Goal: Use online tool/utility: Use online tool/utility

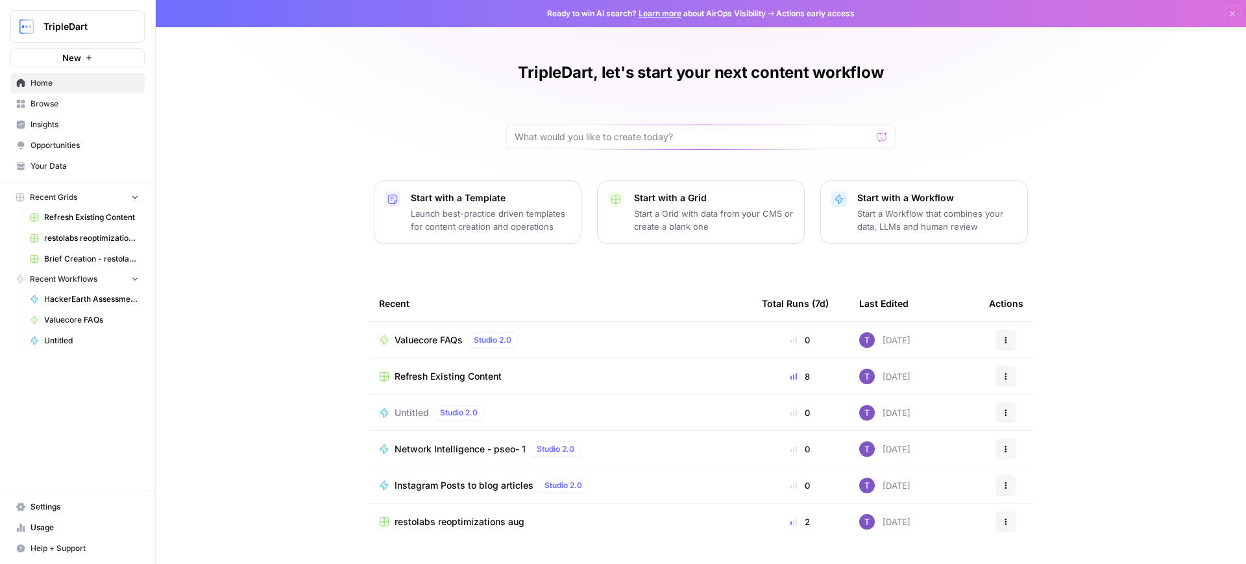
click at [454, 343] on span "Valuecore FAQs" at bounding box center [428, 339] width 68 height 13
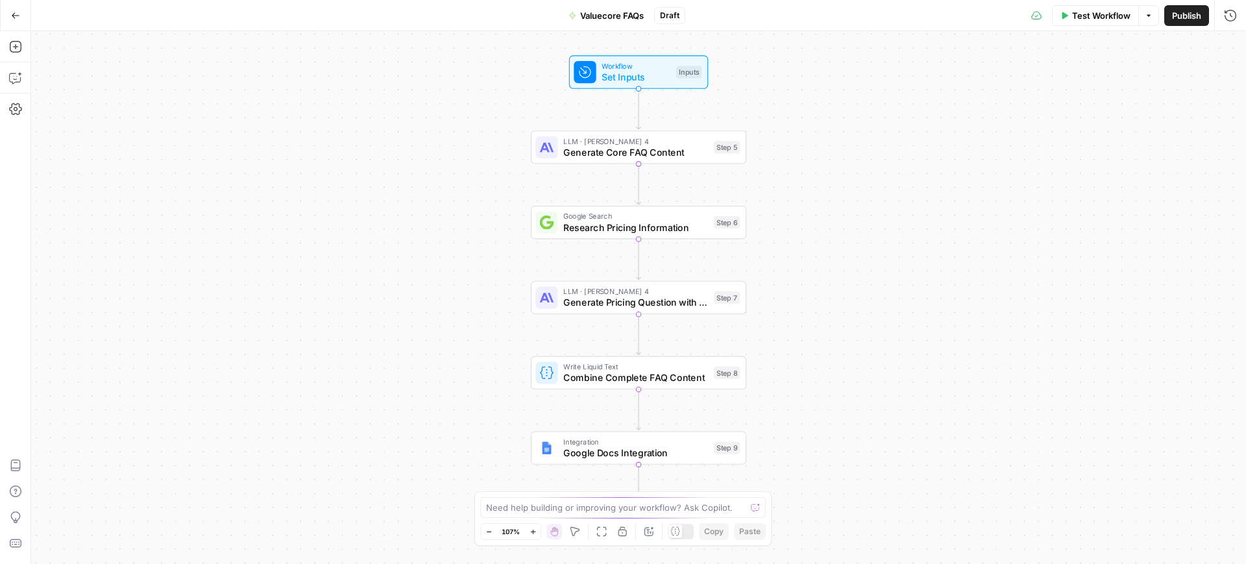
click at [1075, 15] on span "Test Workflow" at bounding box center [1101, 15] width 58 height 13
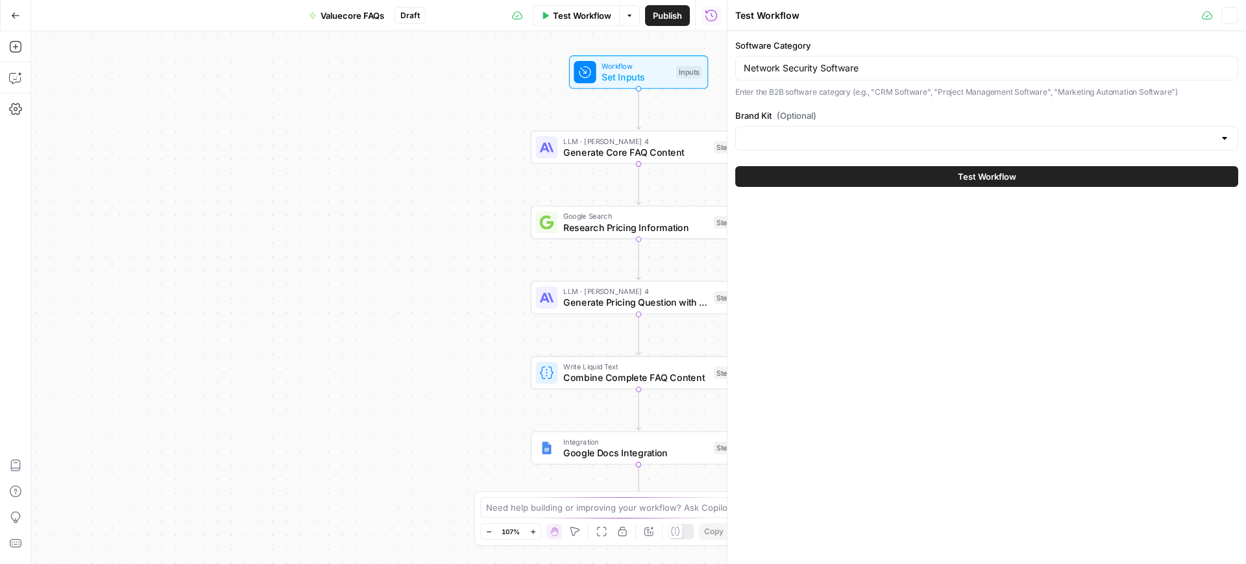
type input "ValueCore"
click at [827, 63] on input "Network Security Software" at bounding box center [986, 68] width 486 height 13
paste input "onprofit"
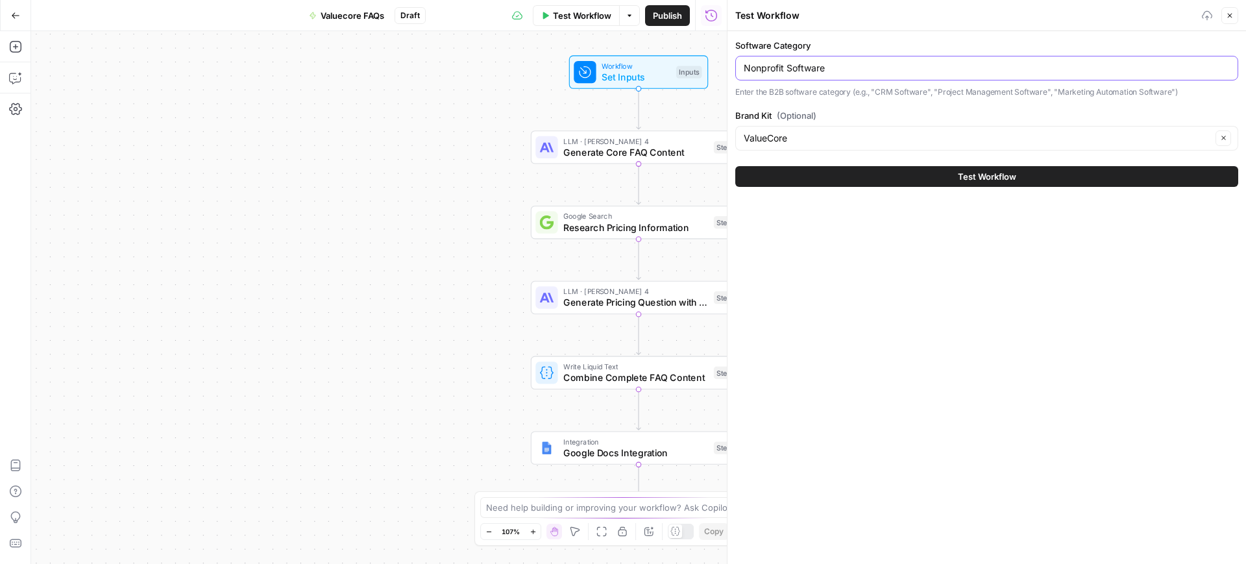
type input "Nonprofit Software"
click at [902, 170] on button "Test Workflow" at bounding box center [986, 176] width 503 height 21
click at [952, 175] on button "Test Workflow" at bounding box center [986, 176] width 503 height 21
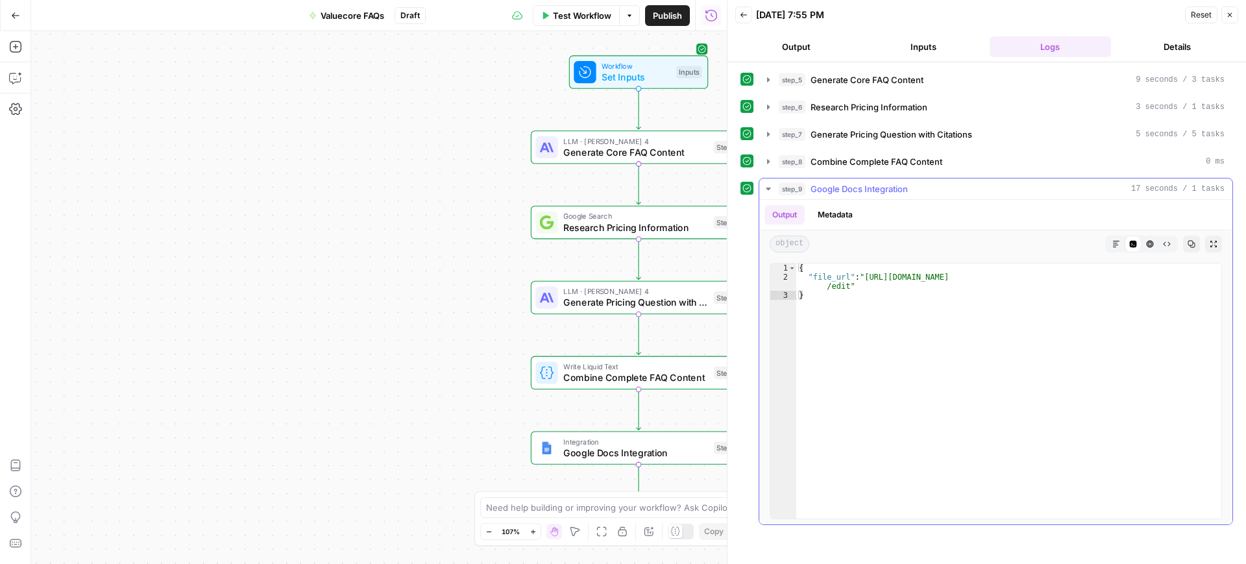
type textarea "**********"
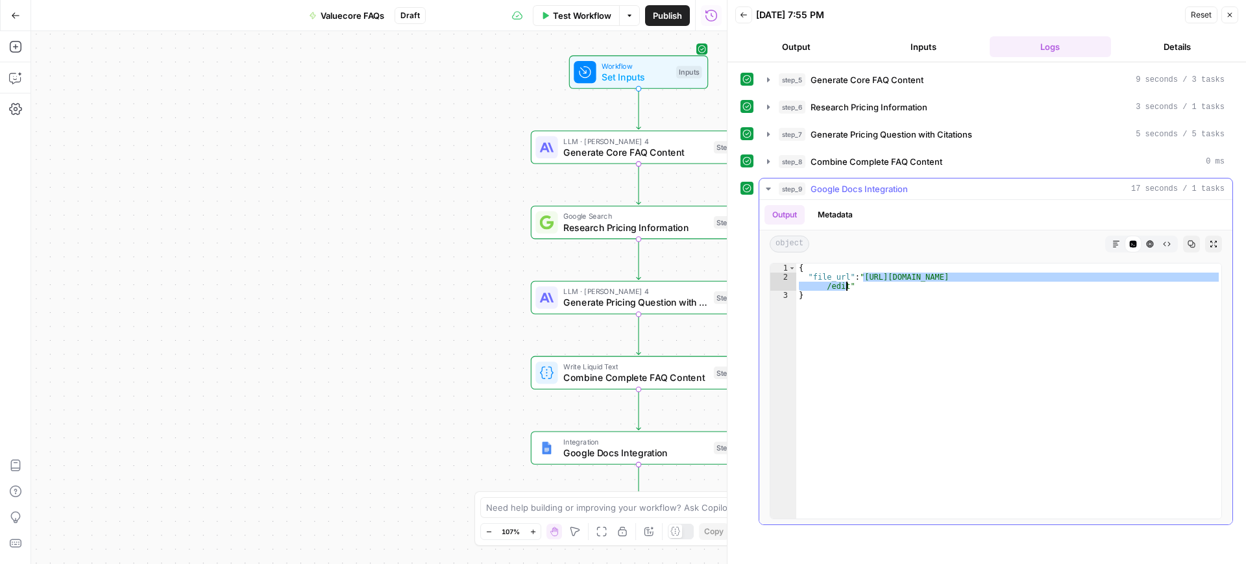
drag, startPoint x: 863, startPoint y: 277, endPoint x: 847, endPoint y: 285, distance: 18.3
click at [847, 285] on div "{ "file_url" : "[URL][DOMAIN_NAME] /edit" }" at bounding box center [1008, 399] width 425 height 273
click at [563, 15] on span "Test Workflow" at bounding box center [582, 15] width 58 height 13
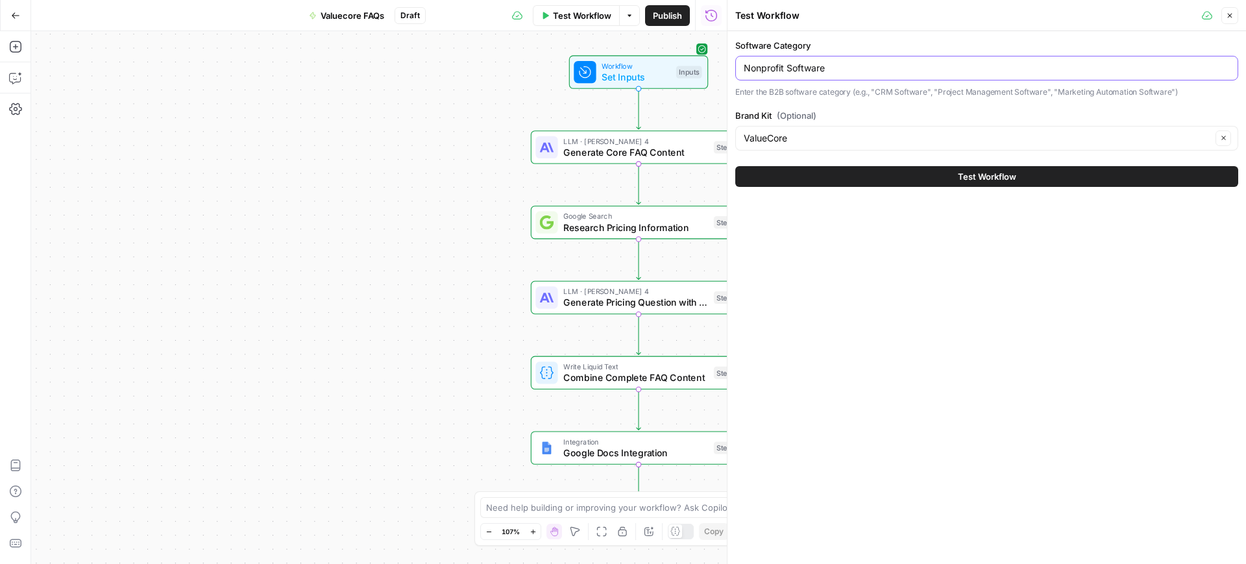
click at [832, 66] on input "Nonprofit Software" at bounding box center [986, 68] width 486 height 13
paste input "Video"
type input "Video Software"
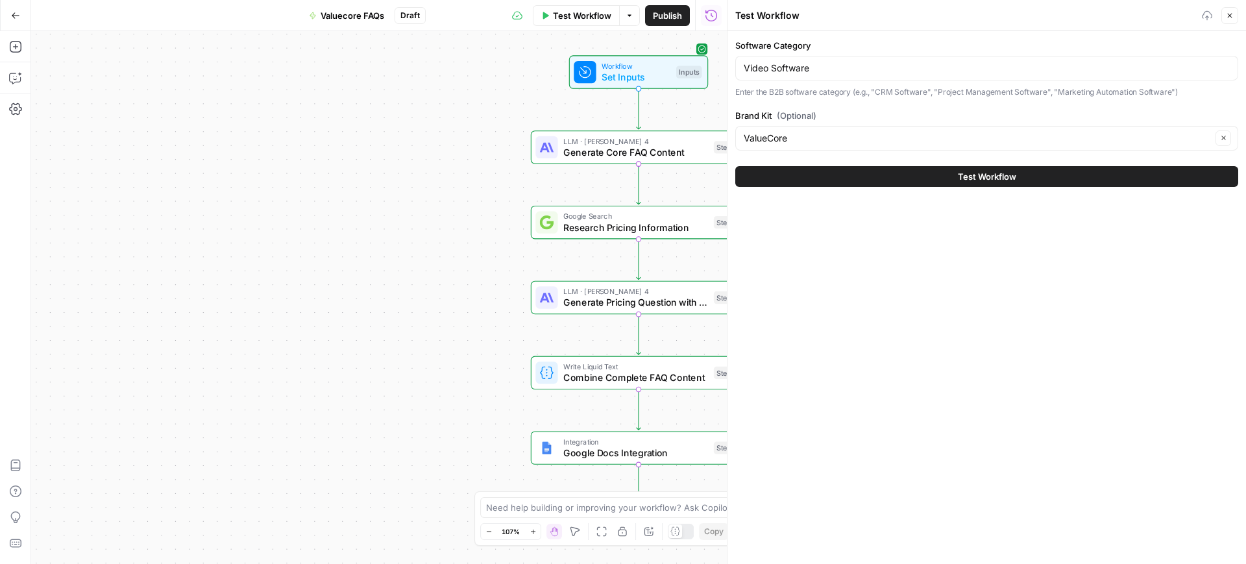
click at [907, 169] on button "Test Workflow" at bounding box center [986, 176] width 503 height 21
click at [972, 178] on span "Test Workflow" at bounding box center [986, 176] width 58 height 13
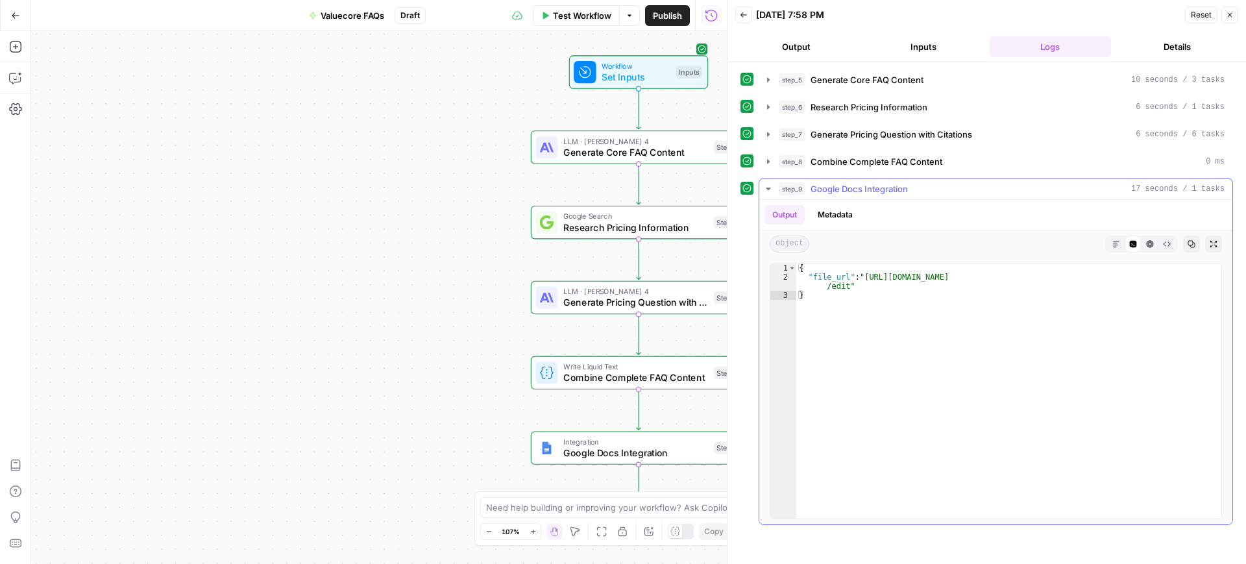
type textarea "**********"
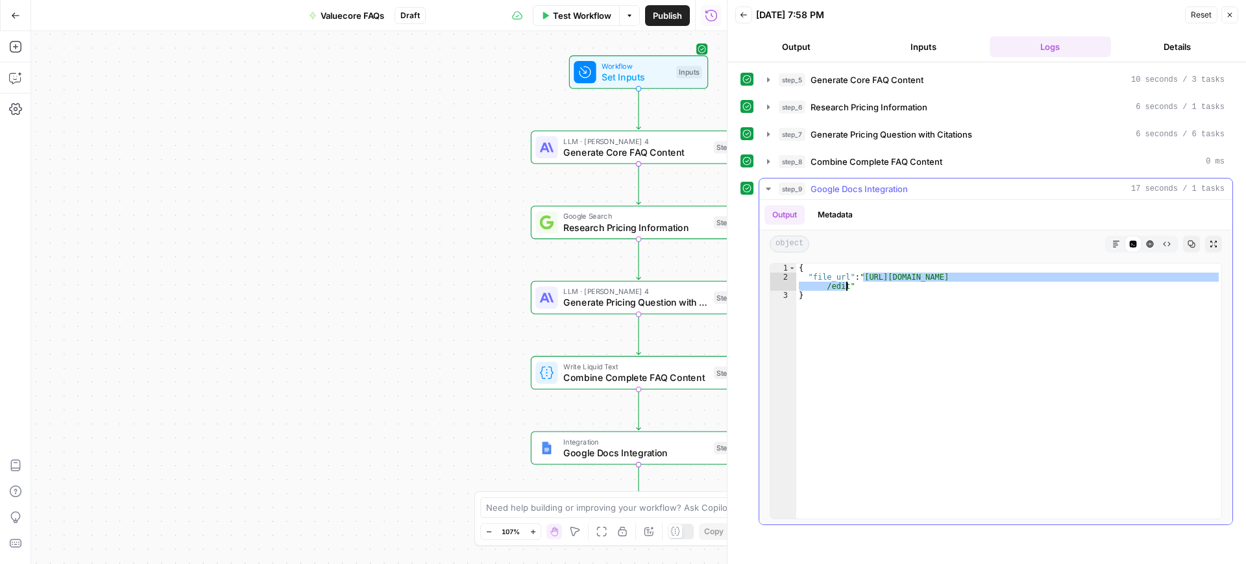
drag, startPoint x: 863, startPoint y: 275, endPoint x: 847, endPoint y: 285, distance: 18.4
click at [847, 285] on div "{ "file_url" : "[URL][DOMAIN_NAME] /edit" }" at bounding box center [1008, 399] width 425 height 273
click at [579, 14] on span "Test Workflow" at bounding box center [582, 15] width 58 height 13
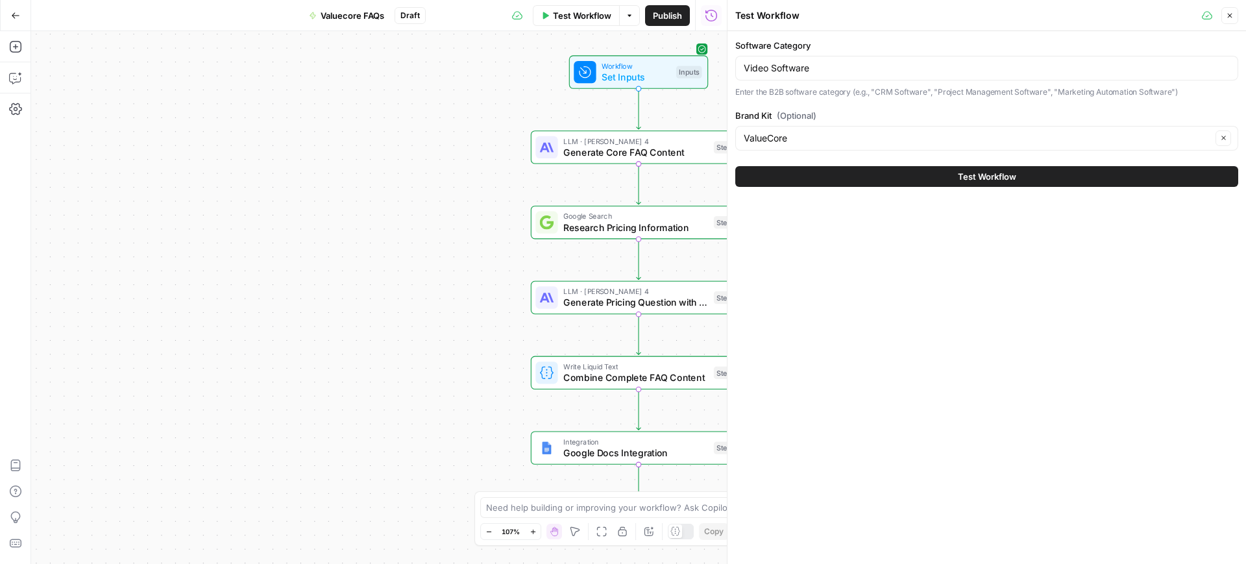
click at [805, 75] on div "Video Software" at bounding box center [986, 68] width 503 height 25
click at [815, 67] on input "Video Software" at bounding box center [986, 68] width 486 height 13
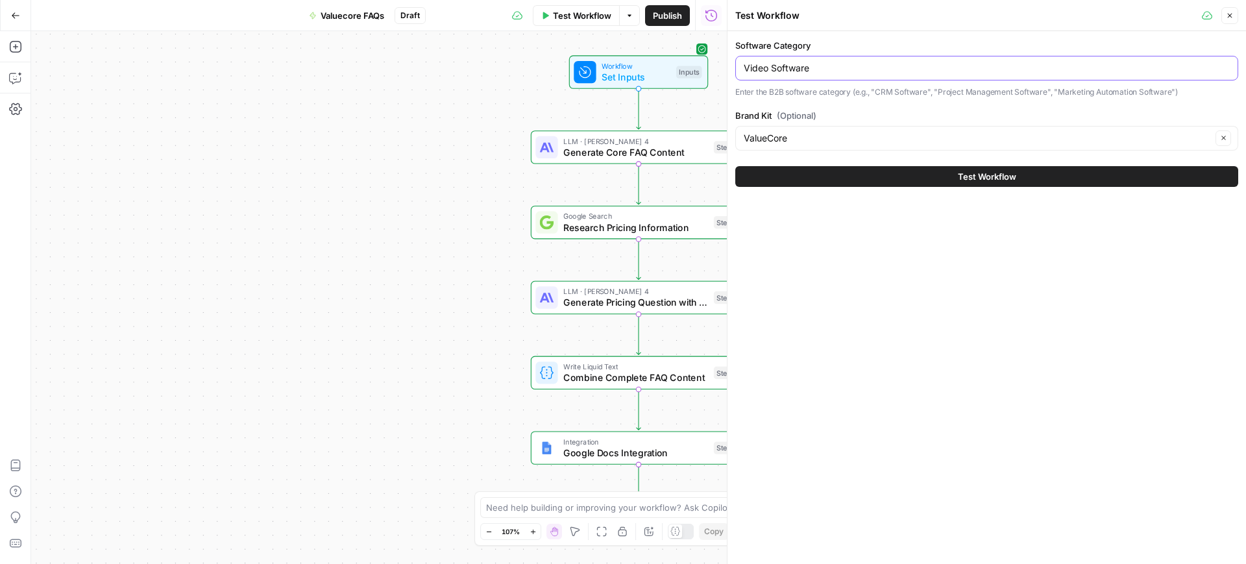
click at [815, 67] on input "Video Software" at bounding box center [986, 68] width 486 height 13
paste input "Process Automation"
type input "Process Automation Software"
click at [867, 183] on button "Test Workflow" at bounding box center [986, 176] width 503 height 21
click at [974, 181] on span "Test Workflow" at bounding box center [986, 176] width 58 height 13
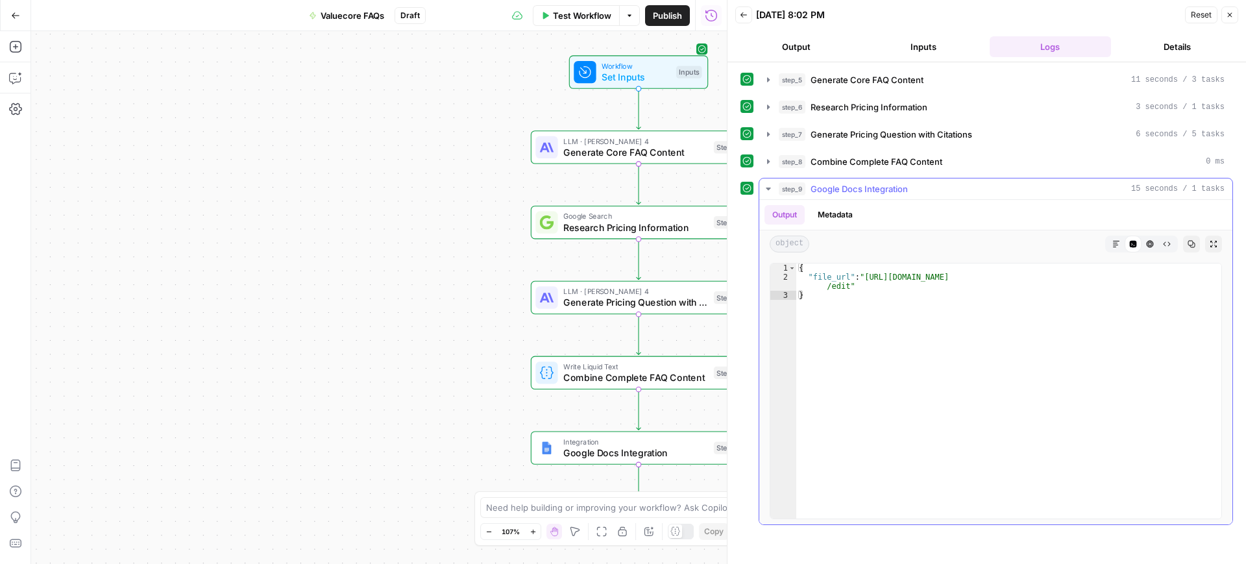
type textarea "**********"
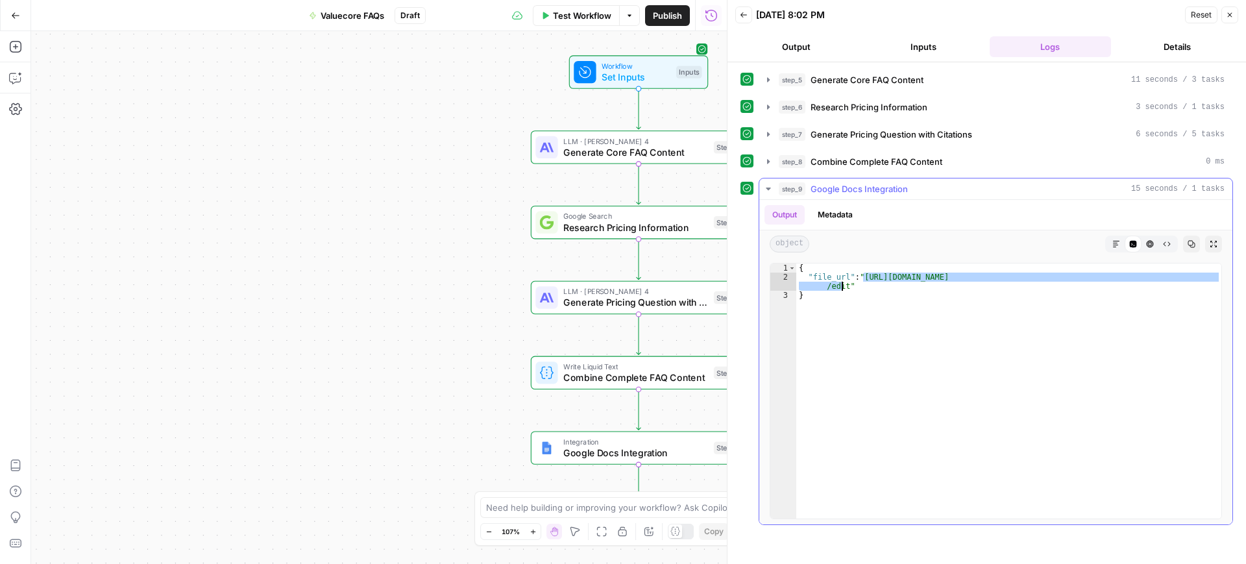
drag, startPoint x: 863, startPoint y: 275, endPoint x: 842, endPoint y: 285, distance: 23.8
click at [842, 285] on div "{ "file_url" : "[URL][DOMAIN_NAME] /edit" }" at bounding box center [1008, 399] width 425 height 273
click at [555, 14] on span "Test Workflow" at bounding box center [582, 15] width 58 height 13
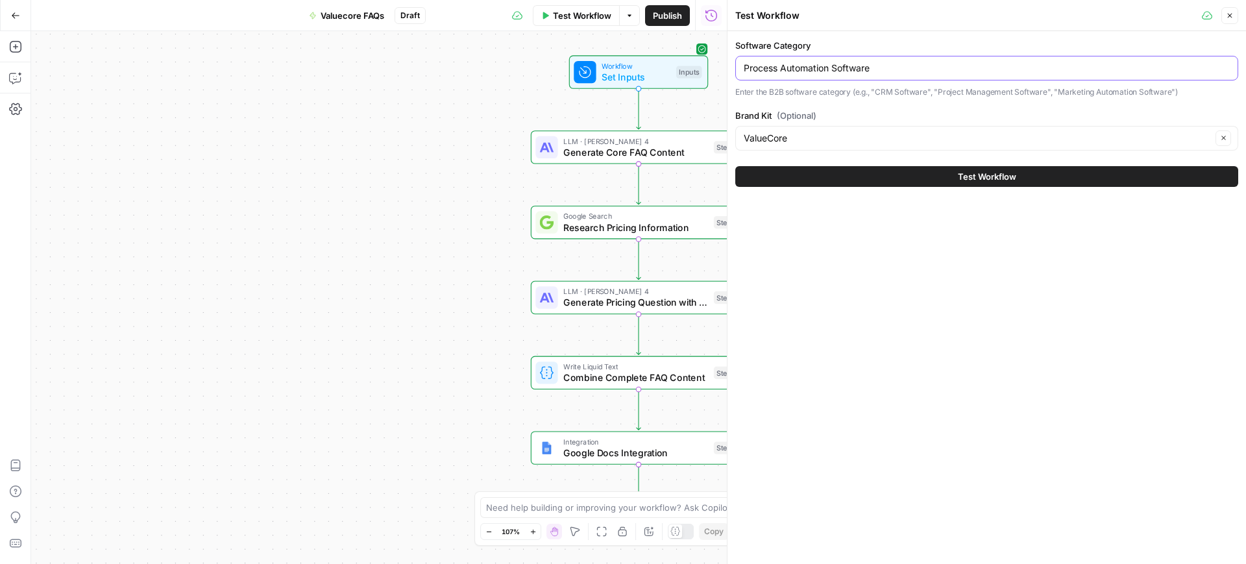
click at [810, 69] on input "Process Automation Software" at bounding box center [986, 68] width 486 height 13
paste input "Email Marketing"
type input "Email Marketing Software"
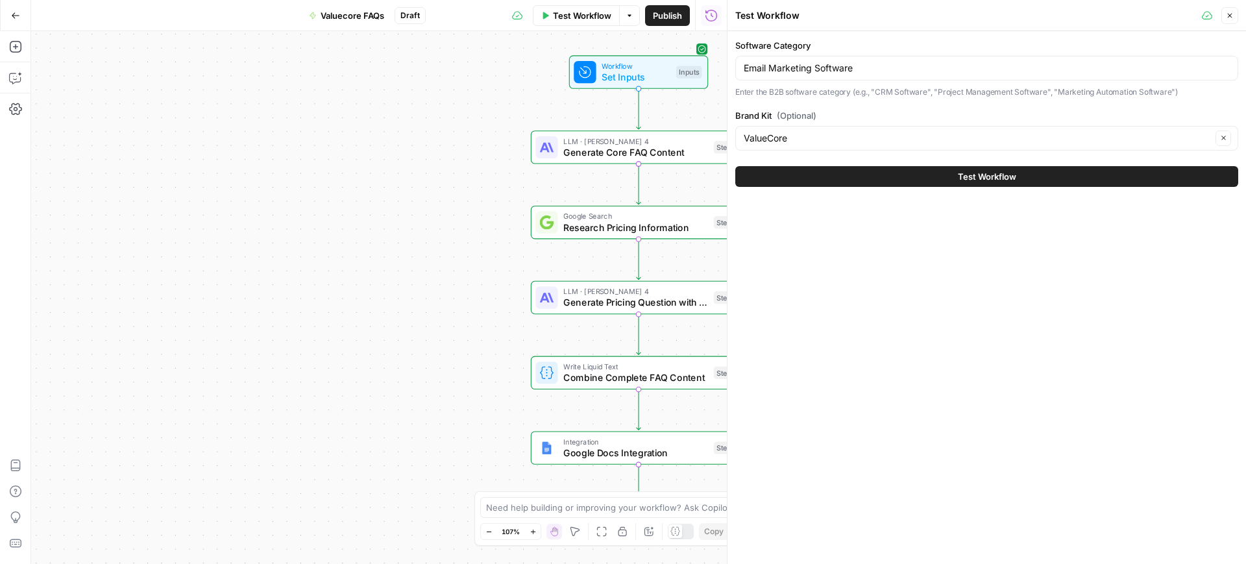
click at [891, 171] on button "Test Workflow" at bounding box center [986, 176] width 503 height 21
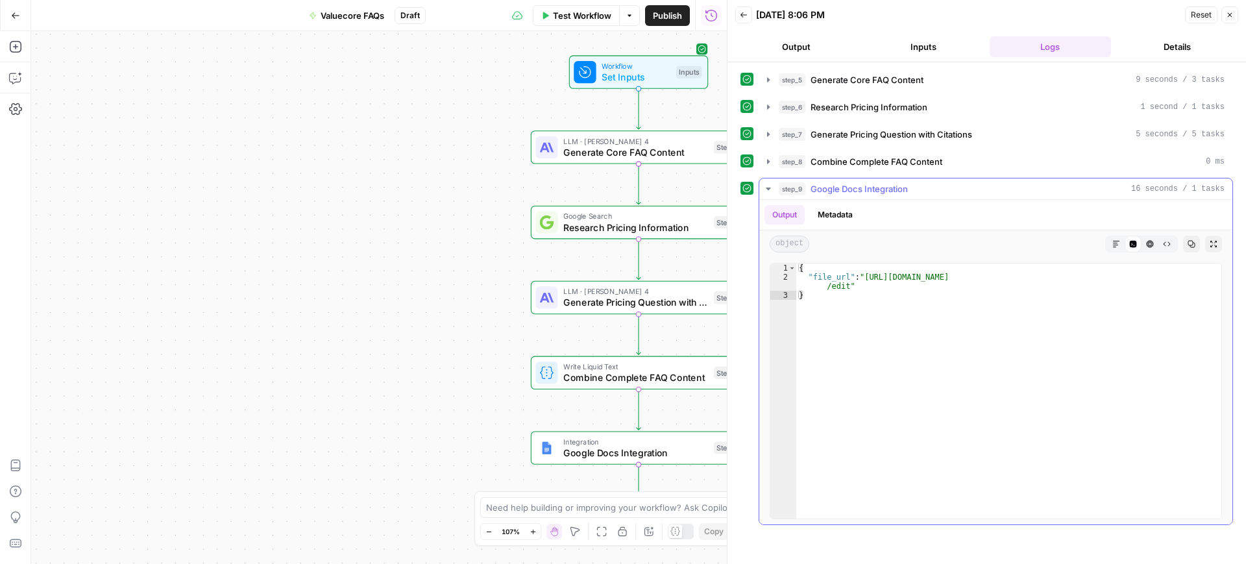
type textarea "**********"
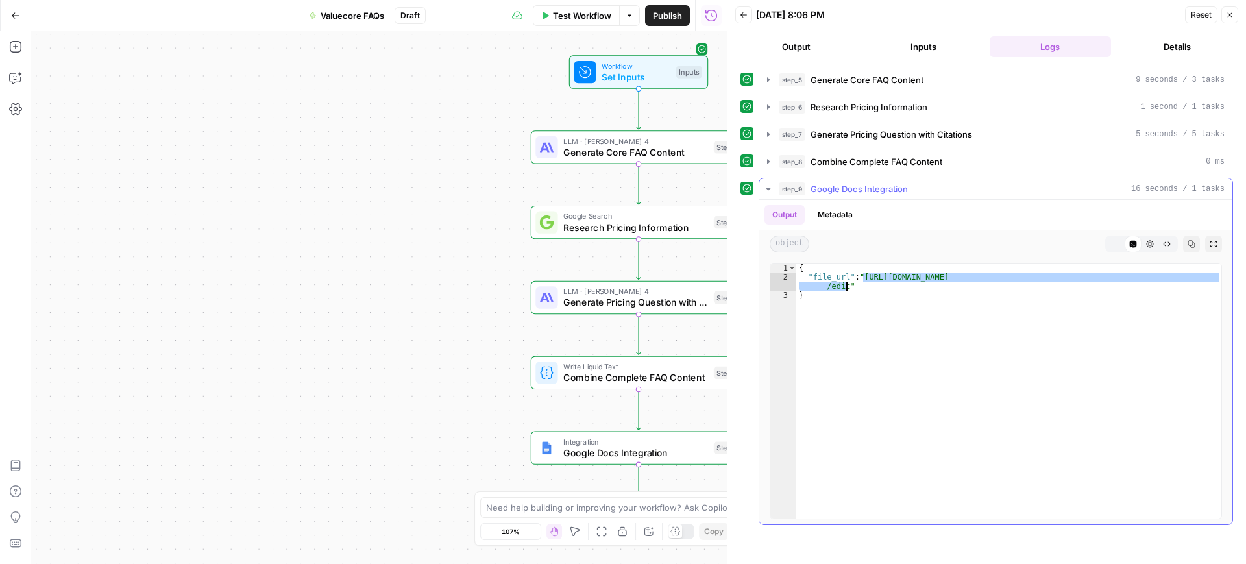
drag, startPoint x: 862, startPoint y: 274, endPoint x: 847, endPoint y: 283, distance: 17.1
click at [847, 283] on div "{ "file_url" : "[URL][DOMAIN_NAME] /edit" }" at bounding box center [1008, 399] width 425 height 273
click at [559, 5] on button "Test Workflow" at bounding box center [576, 15] width 87 height 21
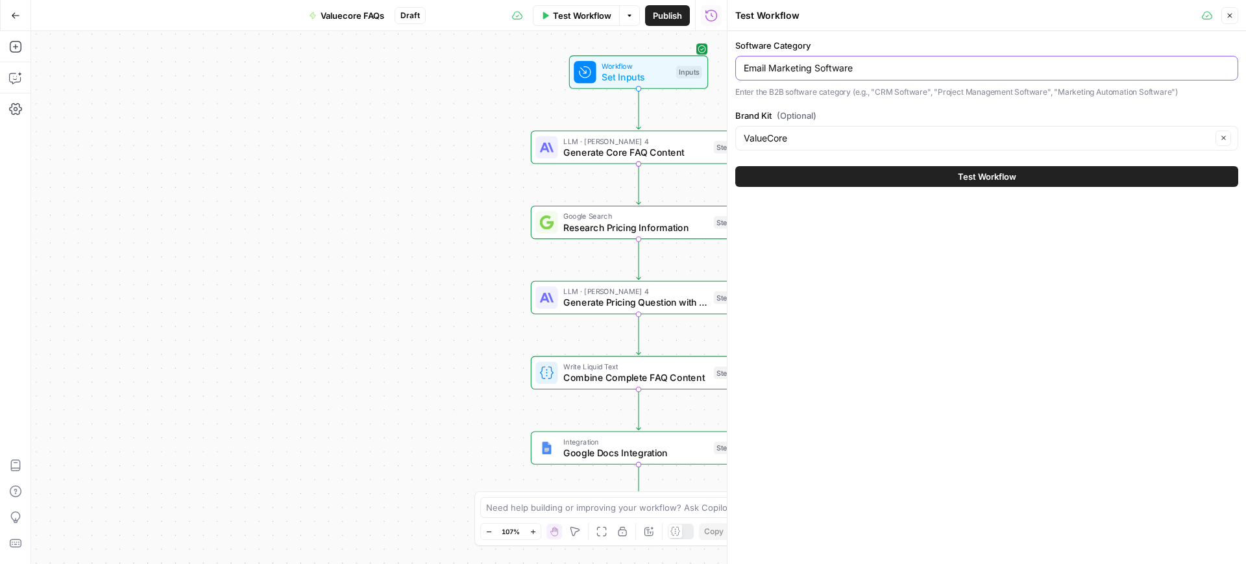
click at [799, 69] on input "Email Marketing Software" at bounding box center [986, 68] width 486 height 13
paste input "Workforce Management"
type input "Workforce Management Software"
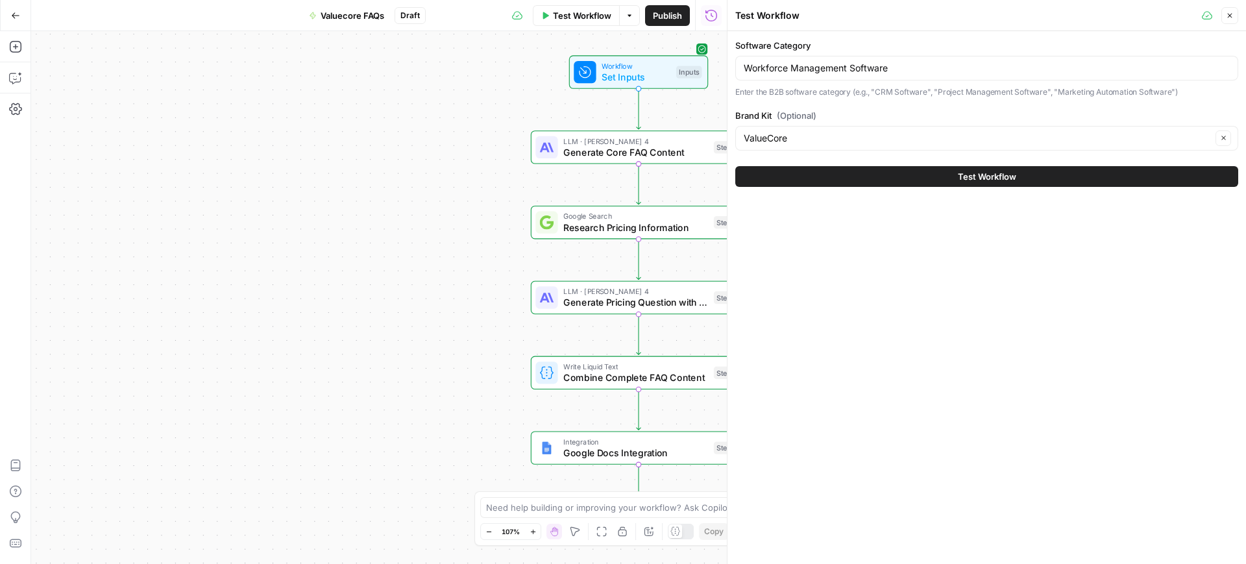
click at [871, 173] on button "Test Workflow" at bounding box center [986, 176] width 503 height 21
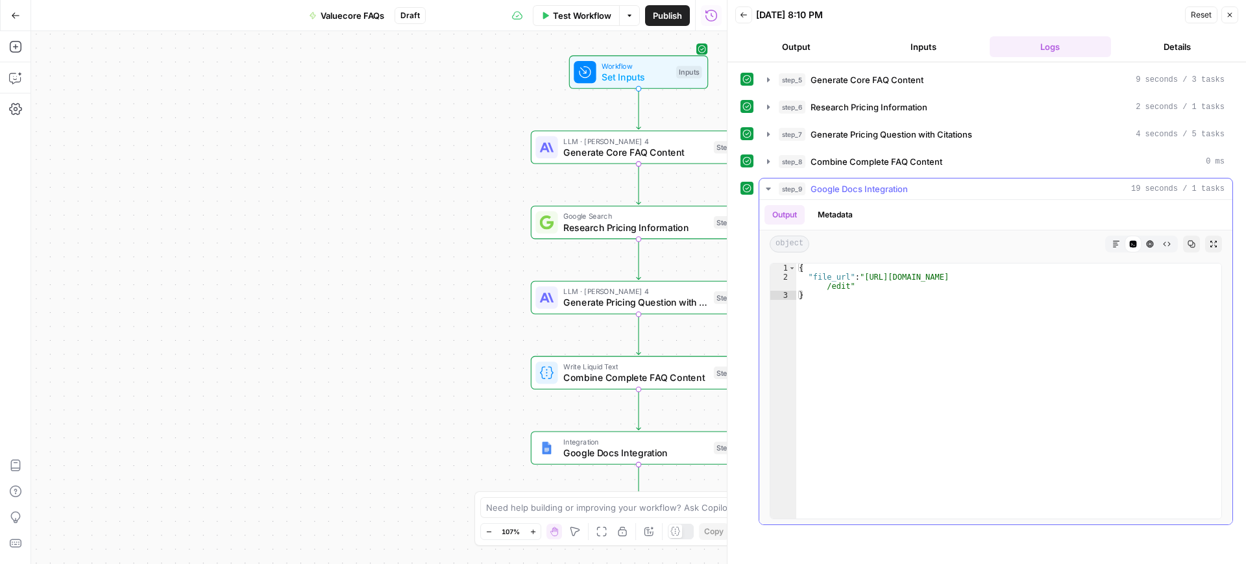
type textarea "**********"
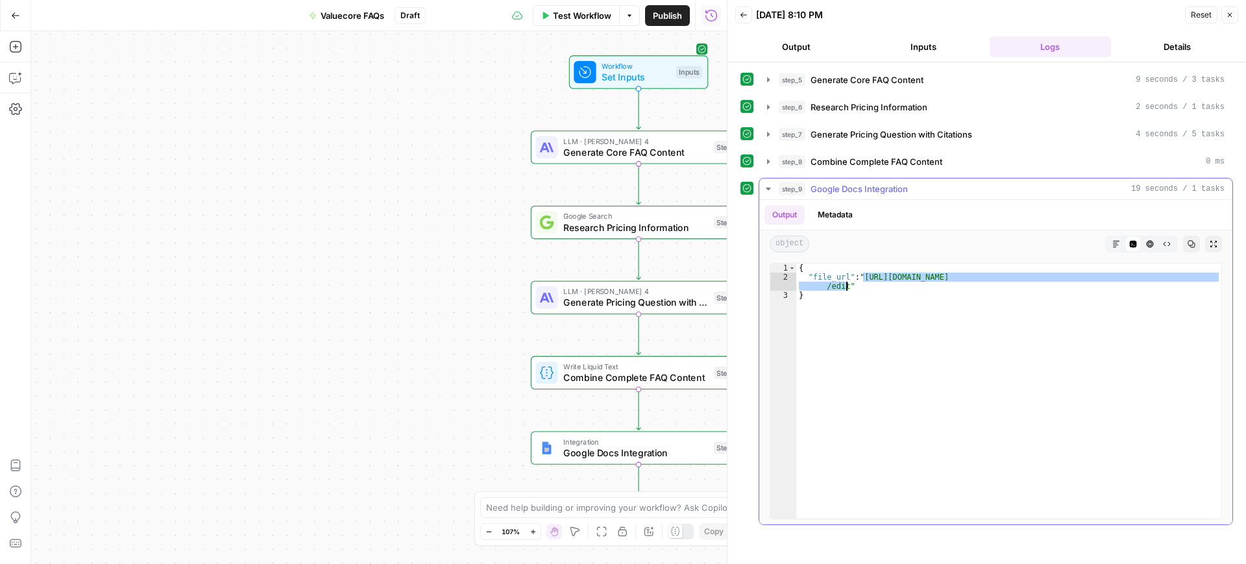
drag, startPoint x: 861, startPoint y: 275, endPoint x: 845, endPoint y: 285, distance: 18.9
click at [845, 285] on div "{ "file_url" : "[URL][DOMAIN_NAME] /edit" }" at bounding box center [1008, 399] width 425 height 273
